Goal: Task Accomplishment & Management: Use online tool/utility

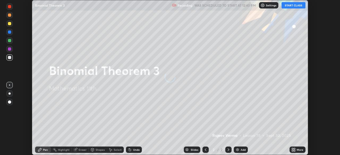
scroll to position [155, 340]
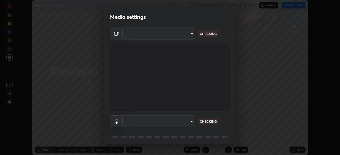
type input "c6d9f4fad3682c18dafb571cd2331b3ecaaf554884ec2734a231d331960bfaec"
click at [191, 122] on body "Erase all Binomial Theorem 3 Recording WAS SCHEDULED TO START AT 12:40 PM Setti…" at bounding box center [170, 77] width 340 height 155
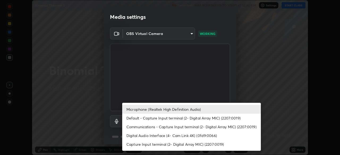
click at [131, 137] on li "Digital Audio Interface (4- Cam Link 4K) (0fd9:0066)" at bounding box center [191, 135] width 138 height 9
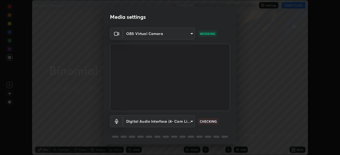
click at [192, 121] on body "Erase all Binomial Theorem 3 Recording WAS SCHEDULED TO START AT 12:40 PM Setti…" at bounding box center [170, 77] width 340 height 155
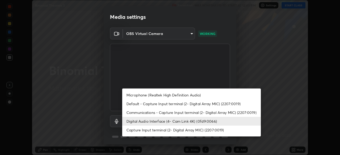
click at [138, 96] on li "Microphone (Realtek High Definition Audio)" at bounding box center [191, 95] width 138 height 9
type input "08d2579e0e28a31325e46f1a0935fd135ddd04ca2428966b5fd78fa4b1a724ef"
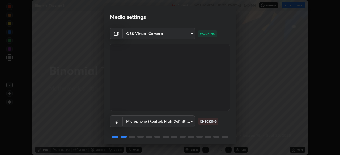
scroll to position [19, 0]
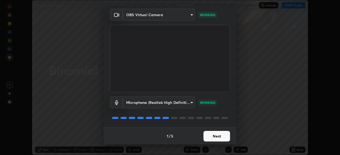
click at [220, 136] on button "Next" at bounding box center [216, 136] width 27 height 11
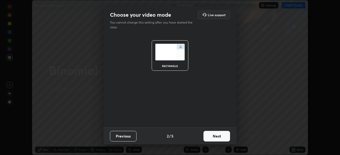
click at [225, 138] on button "Next" at bounding box center [216, 136] width 27 height 11
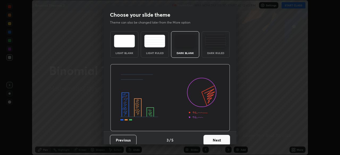
click at [225, 141] on button "Next" at bounding box center [216, 140] width 27 height 11
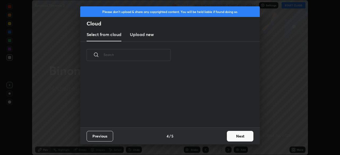
click at [237, 137] on button "Next" at bounding box center [240, 136] width 27 height 11
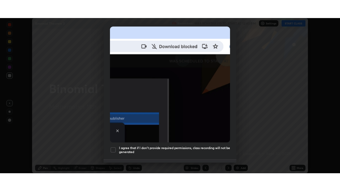
scroll to position [127, 0]
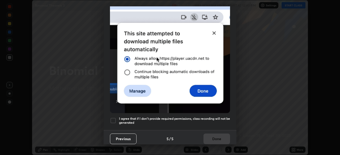
click at [115, 119] on div at bounding box center [113, 121] width 6 height 6
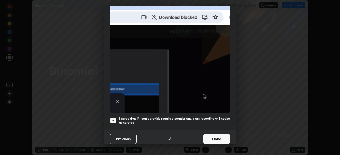
click at [220, 138] on button "Done" at bounding box center [216, 139] width 27 height 11
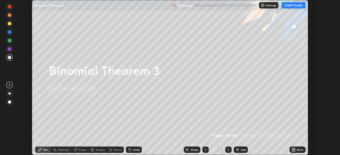
click at [294, 5] on button "START CLASS" at bounding box center [293, 5] width 24 height 6
click at [296, 151] on div "More" at bounding box center [299, 150] width 7 height 3
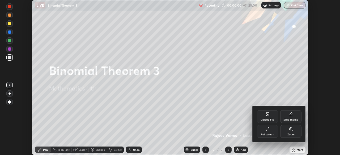
click at [266, 135] on div "Full screen" at bounding box center [266, 134] width 13 height 3
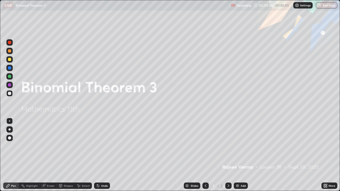
scroll to position [191, 340]
click at [237, 155] on img at bounding box center [237, 186] width 4 height 4
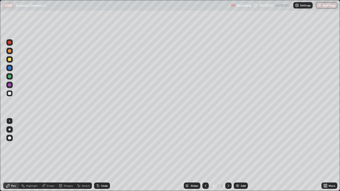
click at [238, 155] on img at bounding box center [237, 186] width 4 height 4
click at [236, 155] on img at bounding box center [237, 186] width 4 height 4
click at [237, 155] on img at bounding box center [237, 186] width 4 height 4
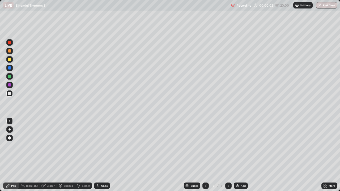
click at [237, 155] on img at bounding box center [237, 186] width 4 height 4
click at [236, 155] on img at bounding box center [237, 186] width 4 height 4
click at [206, 155] on icon at bounding box center [205, 186] width 4 height 4
click at [205, 155] on icon at bounding box center [206, 185] width 2 height 3
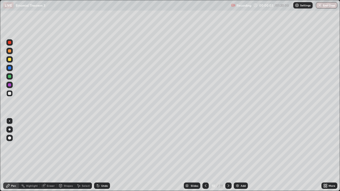
click at [205, 155] on icon at bounding box center [205, 186] width 4 height 4
click at [204, 155] on icon at bounding box center [205, 186] width 4 height 4
click at [205, 155] on icon at bounding box center [205, 186] width 4 height 4
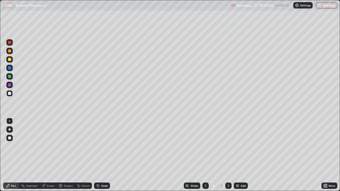
click at [205, 155] on icon at bounding box center [206, 185] width 2 height 3
click at [205, 155] on icon at bounding box center [205, 186] width 4 height 4
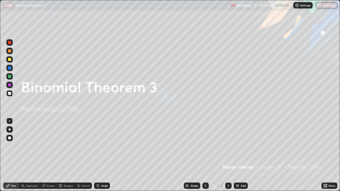
click at [205, 155] on icon at bounding box center [205, 186] width 4 height 4
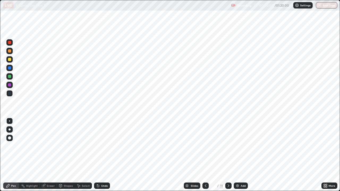
click at [228, 155] on icon at bounding box center [228, 185] width 2 height 3
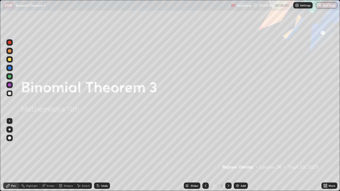
click at [228, 155] on icon at bounding box center [228, 186] width 4 height 4
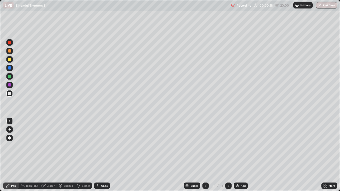
click at [14, 155] on div "Pen" at bounding box center [13, 185] width 5 height 3
click at [10, 76] on div at bounding box center [9, 76] width 3 height 3
click at [104, 155] on div "Undo" at bounding box center [102, 186] width 16 height 6
click at [64, 155] on div "Shapes" at bounding box center [68, 185] width 9 height 3
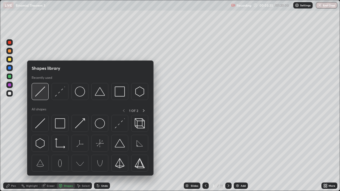
click at [37, 93] on img at bounding box center [40, 91] width 10 height 10
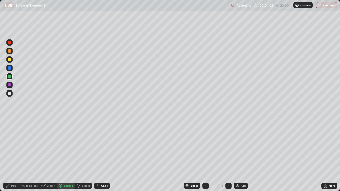
click at [10, 60] on div at bounding box center [9, 59] width 3 height 3
click at [100, 155] on div "Undo" at bounding box center [102, 186] width 16 height 6
click at [98, 155] on icon at bounding box center [98, 186] width 4 height 4
click at [12, 155] on div "Pen" at bounding box center [13, 185] width 5 height 3
click at [10, 94] on div at bounding box center [9, 93] width 3 height 3
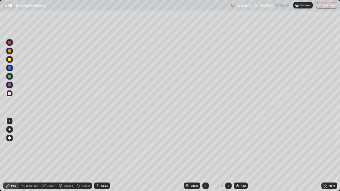
click at [9, 60] on div at bounding box center [9, 59] width 3 height 3
click at [9, 94] on div at bounding box center [9, 93] width 3 height 3
click at [11, 59] on div at bounding box center [9, 59] width 3 height 3
click at [11, 60] on div at bounding box center [9, 59] width 3 height 3
click at [228, 155] on icon at bounding box center [228, 186] width 4 height 4
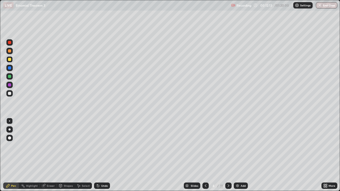
click at [10, 51] on div at bounding box center [9, 50] width 3 height 3
click at [10, 77] on div at bounding box center [9, 76] width 3 height 3
click at [10, 94] on div at bounding box center [9, 93] width 3 height 3
click at [104, 155] on div "Undo" at bounding box center [104, 185] width 7 height 3
click at [106, 155] on div "Undo" at bounding box center [104, 185] width 7 height 3
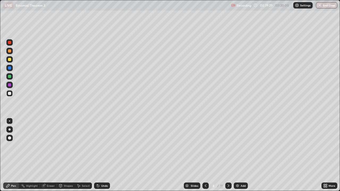
click at [107, 155] on div "Undo" at bounding box center [104, 185] width 7 height 3
click at [107, 155] on div "Undo" at bounding box center [102, 186] width 16 height 6
click at [106, 155] on div "Undo" at bounding box center [104, 185] width 7 height 3
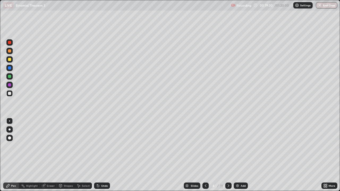
click at [106, 155] on div "Undo" at bounding box center [104, 185] width 7 height 3
click at [107, 155] on div "Undo" at bounding box center [102, 186] width 16 height 6
click at [109, 155] on div "Undo" at bounding box center [102, 186] width 16 height 6
click at [110, 155] on div "Slides 4 / 11 Add" at bounding box center [215, 185] width 211 height 11
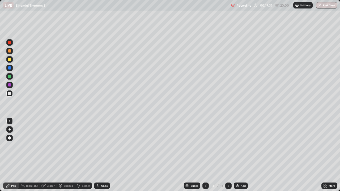
click at [112, 155] on div "Slides 4 / 11 Add" at bounding box center [215, 185] width 211 height 11
click at [101, 155] on div "Undo" at bounding box center [104, 185] width 7 height 3
click at [102, 155] on div "Undo" at bounding box center [104, 185] width 7 height 3
click at [9, 77] on div at bounding box center [9, 76] width 3 height 3
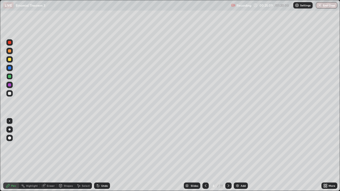
click at [10, 93] on div at bounding box center [9, 93] width 3 height 3
click at [229, 155] on icon at bounding box center [228, 186] width 4 height 4
click at [203, 155] on icon at bounding box center [205, 186] width 4 height 4
click at [226, 155] on icon at bounding box center [228, 186] width 4 height 4
click at [11, 59] on div at bounding box center [9, 59] width 3 height 3
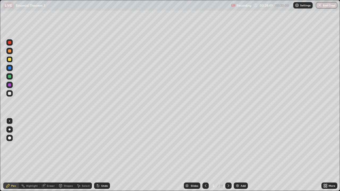
click at [10, 59] on div at bounding box center [9, 59] width 3 height 3
click at [11, 49] on div at bounding box center [9, 50] width 3 height 3
click at [9, 53] on div at bounding box center [9, 51] width 6 height 6
click at [10, 60] on div at bounding box center [9, 59] width 3 height 3
click at [9, 77] on div at bounding box center [9, 76] width 3 height 3
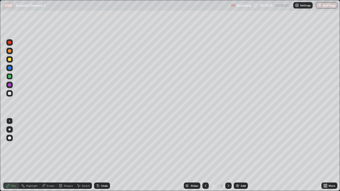
click at [47, 155] on div "Eraser" at bounding box center [51, 185] width 8 height 3
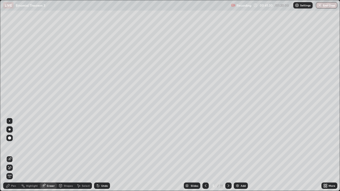
click at [9, 155] on icon at bounding box center [9, 167] width 3 height 3
click at [229, 155] on icon at bounding box center [228, 186] width 4 height 4
click at [18, 155] on div "Pen" at bounding box center [11, 186] width 16 height 6
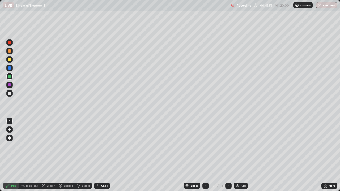
click at [10, 60] on div at bounding box center [9, 59] width 3 height 3
click at [101, 155] on div "Undo" at bounding box center [104, 185] width 7 height 3
click at [101, 155] on div "Undo" at bounding box center [102, 186] width 16 height 6
click at [102, 155] on div "Undo" at bounding box center [101, 185] width 18 height 11
click at [46, 155] on div "Eraser" at bounding box center [48, 186] width 17 height 6
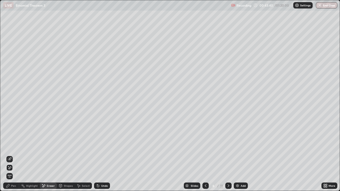
click at [10, 155] on icon at bounding box center [9, 168] width 4 height 5
click at [15, 155] on div "Pen" at bounding box center [11, 186] width 16 height 6
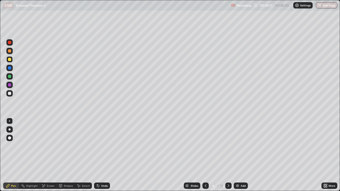
click at [47, 155] on div "Eraser" at bounding box center [48, 186] width 17 height 6
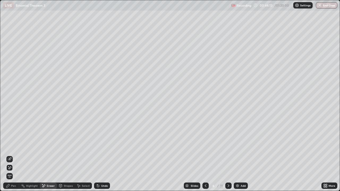
click at [14, 155] on div "Pen" at bounding box center [13, 185] width 5 height 3
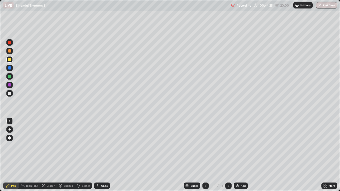
click at [9, 50] on div at bounding box center [9, 50] width 3 height 3
click at [50, 155] on div "Eraser" at bounding box center [51, 185] width 8 height 3
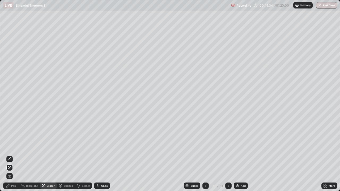
click at [13, 155] on div "Pen" at bounding box center [13, 185] width 5 height 3
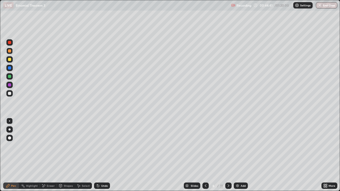
click at [105, 155] on div "Undo" at bounding box center [102, 186] width 16 height 6
click at [101, 155] on div "Undo" at bounding box center [102, 186] width 16 height 6
click at [103, 155] on div "Undo" at bounding box center [104, 185] width 7 height 3
click at [101, 155] on div "Undo" at bounding box center [104, 185] width 7 height 3
click at [47, 155] on div "Eraser" at bounding box center [51, 185] width 8 height 3
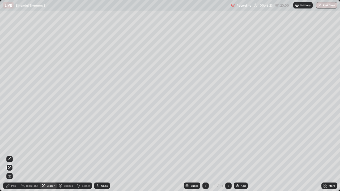
click at [15, 155] on div "Pen" at bounding box center [13, 185] width 5 height 3
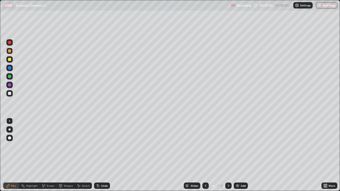
click at [10, 93] on div at bounding box center [9, 93] width 3 height 3
click at [101, 155] on div "Undo" at bounding box center [104, 185] width 7 height 3
click at [100, 155] on div "Undo" at bounding box center [102, 186] width 16 height 6
click at [231, 155] on div "Slides 6 / 11 Add" at bounding box center [215, 185] width 211 height 11
click at [228, 155] on icon at bounding box center [228, 186] width 4 height 4
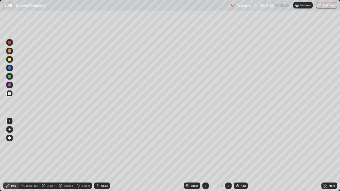
click at [11, 58] on div at bounding box center [9, 59] width 6 height 6
click at [10, 51] on div at bounding box center [9, 50] width 3 height 3
click at [105, 155] on div "Undo" at bounding box center [102, 186] width 16 height 6
click at [9, 77] on div at bounding box center [9, 76] width 3 height 3
click at [10, 93] on div at bounding box center [9, 93] width 3 height 3
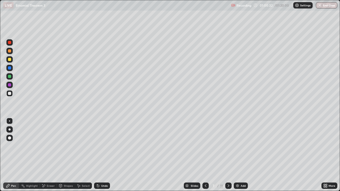
click at [205, 155] on icon at bounding box center [205, 186] width 4 height 4
click at [226, 155] on icon at bounding box center [228, 186] width 4 height 4
click at [228, 155] on icon at bounding box center [228, 186] width 4 height 4
click at [11, 51] on div at bounding box center [9, 51] width 6 height 6
click at [10, 59] on div at bounding box center [9, 59] width 3 height 3
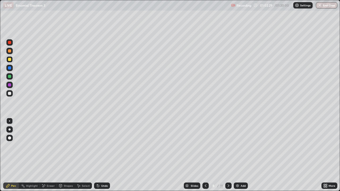
click at [103, 155] on div "Undo" at bounding box center [104, 185] width 7 height 3
click at [10, 51] on div at bounding box center [9, 50] width 3 height 3
click at [48, 155] on div "Eraser" at bounding box center [48, 186] width 17 height 6
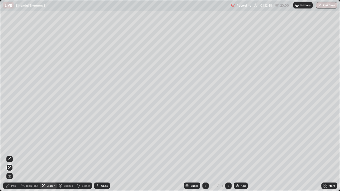
click at [11, 155] on icon at bounding box center [9, 159] width 4 height 4
click at [15, 155] on div "Pen" at bounding box center [13, 185] width 5 height 3
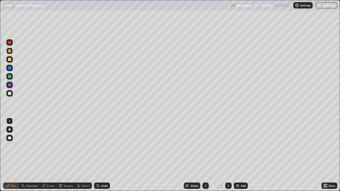
click at [14, 155] on div "Pen" at bounding box center [11, 186] width 16 height 6
click at [105, 155] on div "Undo" at bounding box center [102, 186] width 16 height 6
click at [102, 155] on div "Undo" at bounding box center [104, 185] width 7 height 3
click at [101, 155] on div "Undo" at bounding box center [104, 185] width 7 height 3
click at [323, 5] on button "End Class" at bounding box center [326, 5] width 21 height 6
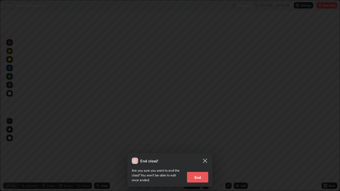
click at [198, 155] on button "End" at bounding box center [197, 177] width 21 height 11
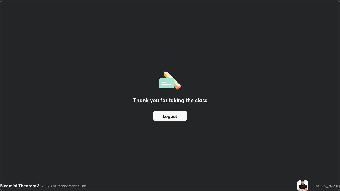
click at [172, 118] on button "Logout" at bounding box center [170, 116] width 34 height 11
click at [171, 117] on button "Logout" at bounding box center [170, 116] width 34 height 11
